Goal: Information Seeking & Learning: Learn about a topic

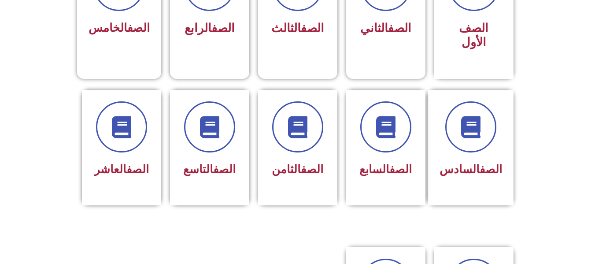
scroll to position [300, 0]
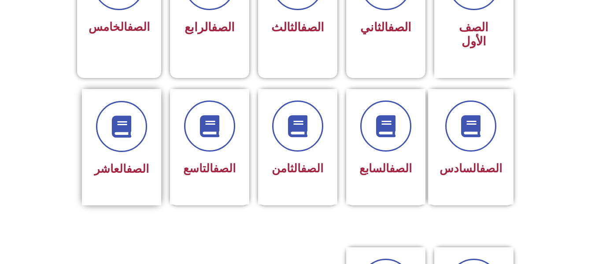
click at [99, 126] on div at bounding box center [121, 126] width 55 height 51
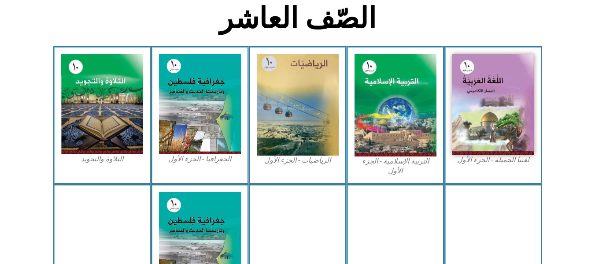
scroll to position [229, 0]
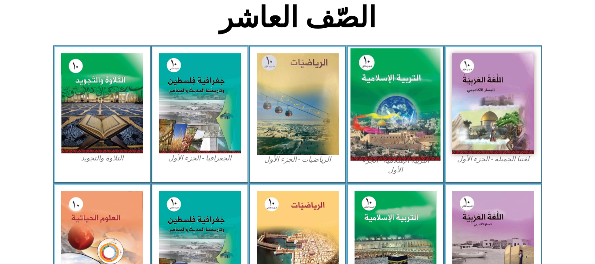
click at [385, 104] on img at bounding box center [395, 104] width 90 height 112
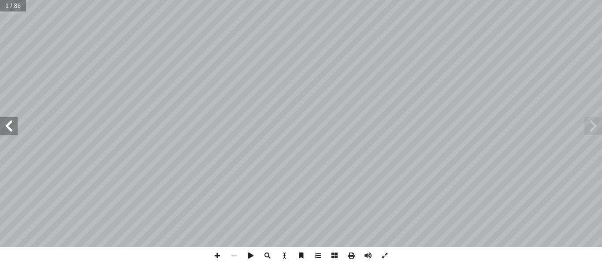
click at [7, 132] on span at bounding box center [9, 126] width 18 height 18
click at [7, 131] on div "ولى أ الوحدة ال� هداف الوحدة: أ ا ن الكريم وعلومه � القرا والحديث النبوي الشريف…" at bounding box center [301, 123] width 602 height 247
click at [7, 131] on span at bounding box center [9, 126] width 18 height 18
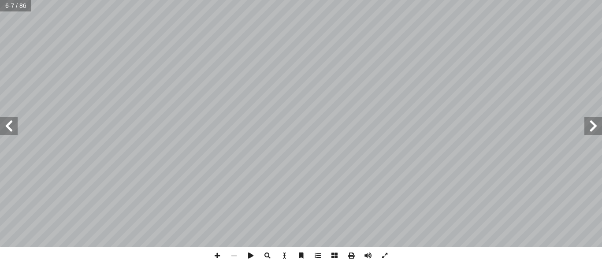
click at [7, 131] on span at bounding box center [9, 126] width 18 height 18
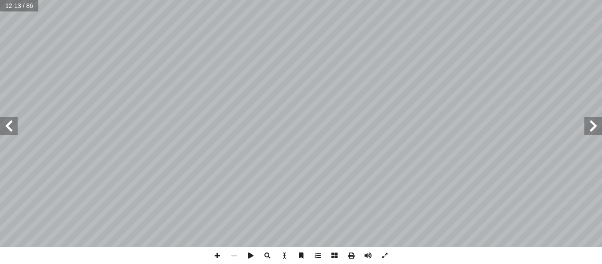
click at [7, 131] on span at bounding box center [9, 126] width 18 height 18
click at [586, 124] on span at bounding box center [593, 126] width 18 height 18
click at [216, 256] on span at bounding box center [217, 255] width 17 height 17
